Goal: Information Seeking & Learning: Learn about a topic

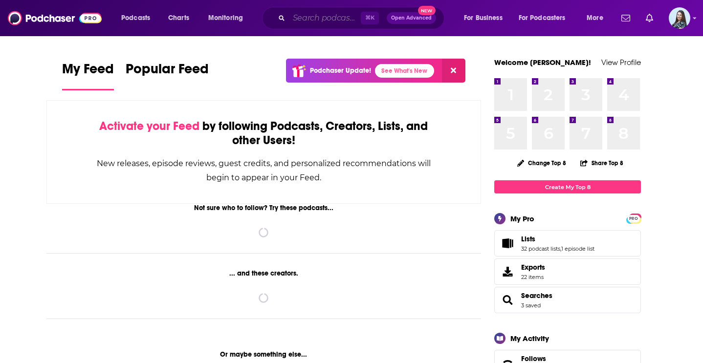
click at [317, 19] on input "Search podcasts, credits, & more..." at bounding box center [325, 18] width 72 height 16
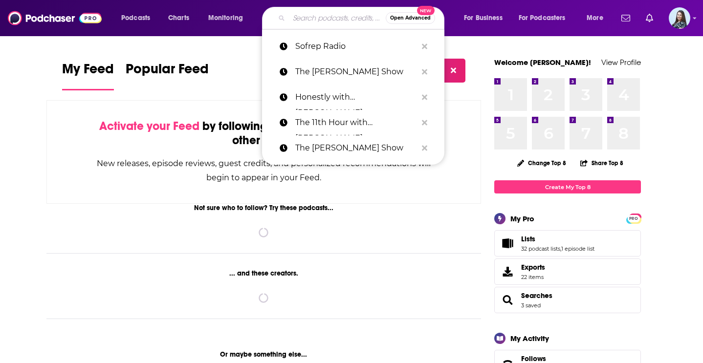
paste input "9 to 5ish with the Skimm"
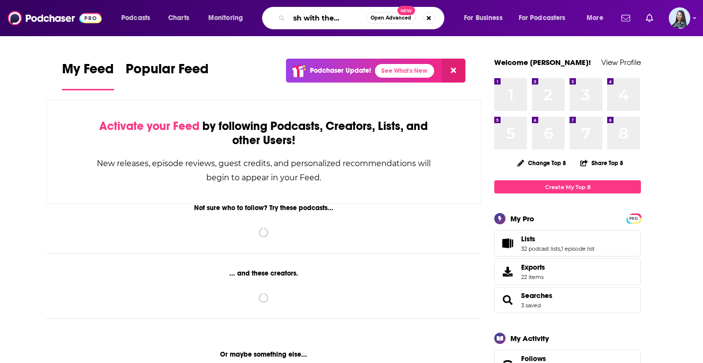
type input "9 to 5ish with the Skimm"
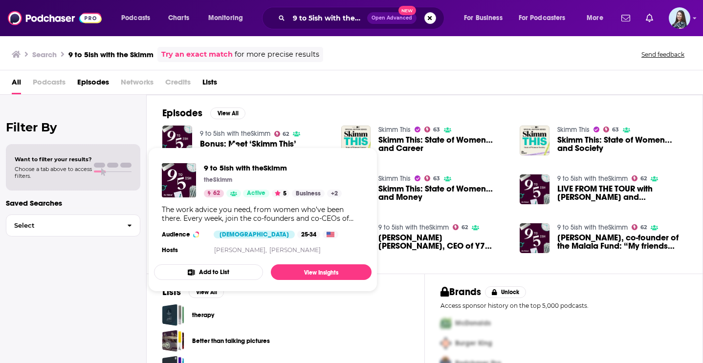
click at [256, 132] on link "9 to 5ish with theSkimm" at bounding box center [235, 134] width 70 height 8
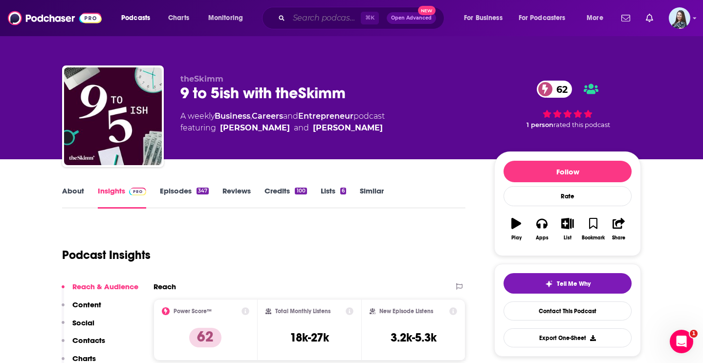
click at [312, 16] on input "Search podcasts, credits, & more..." at bounding box center [325, 18] width 72 height 16
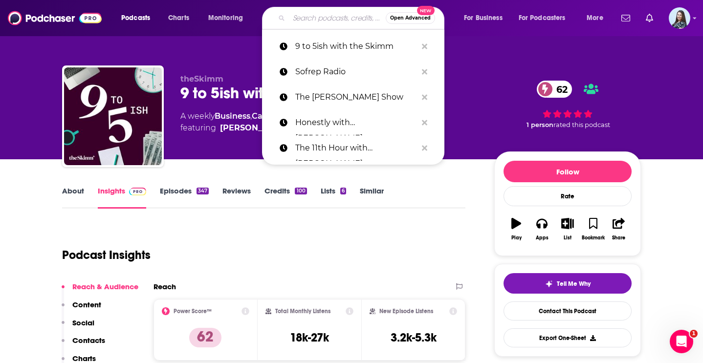
paste input "Climbing in Heels with [PERSON_NAME]"
type input "Climbing in Heels with [PERSON_NAME]"
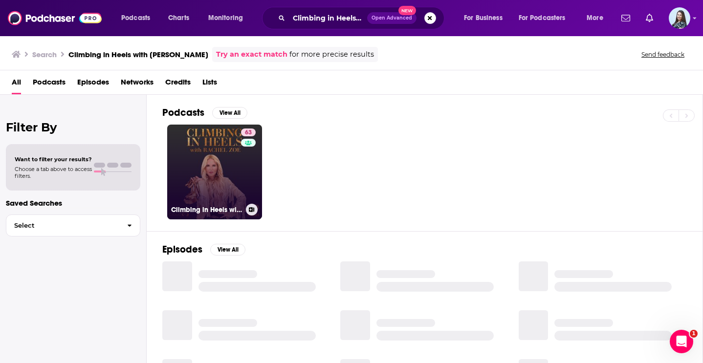
click at [218, 158] on link "63 Climbing in Heels with [PERSON_NAME]" at bounding box center [214, 172] width 95 height 95
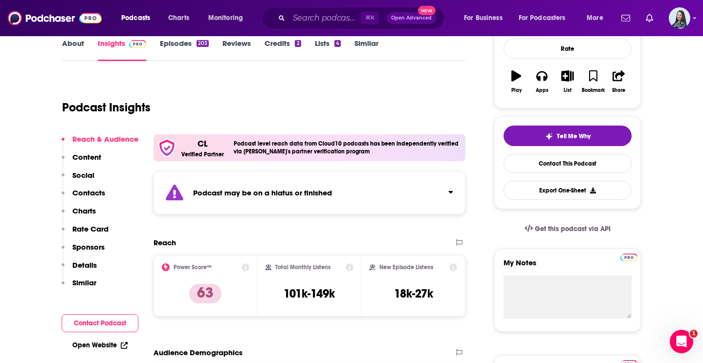
scroll to position [147, 0]
